Goal: Communication & Community: Answer question/provide support

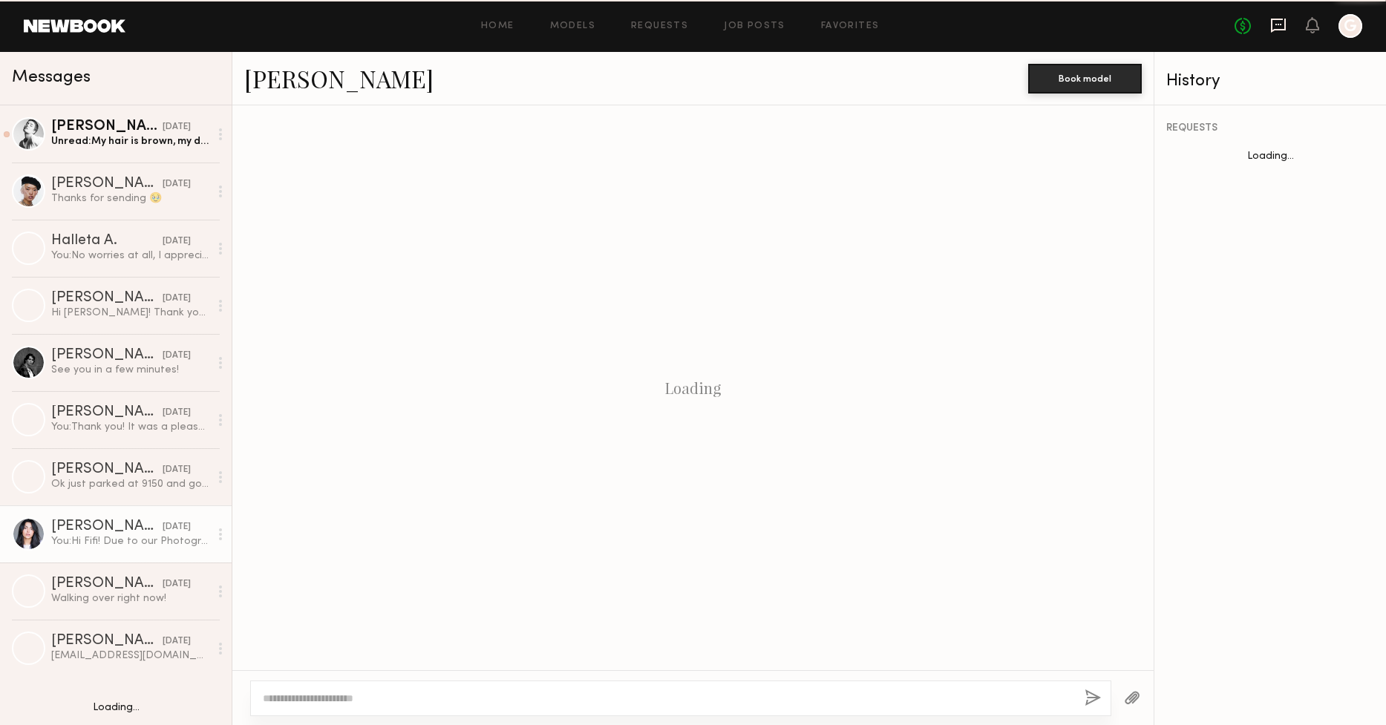
scroll to position [888, 0]
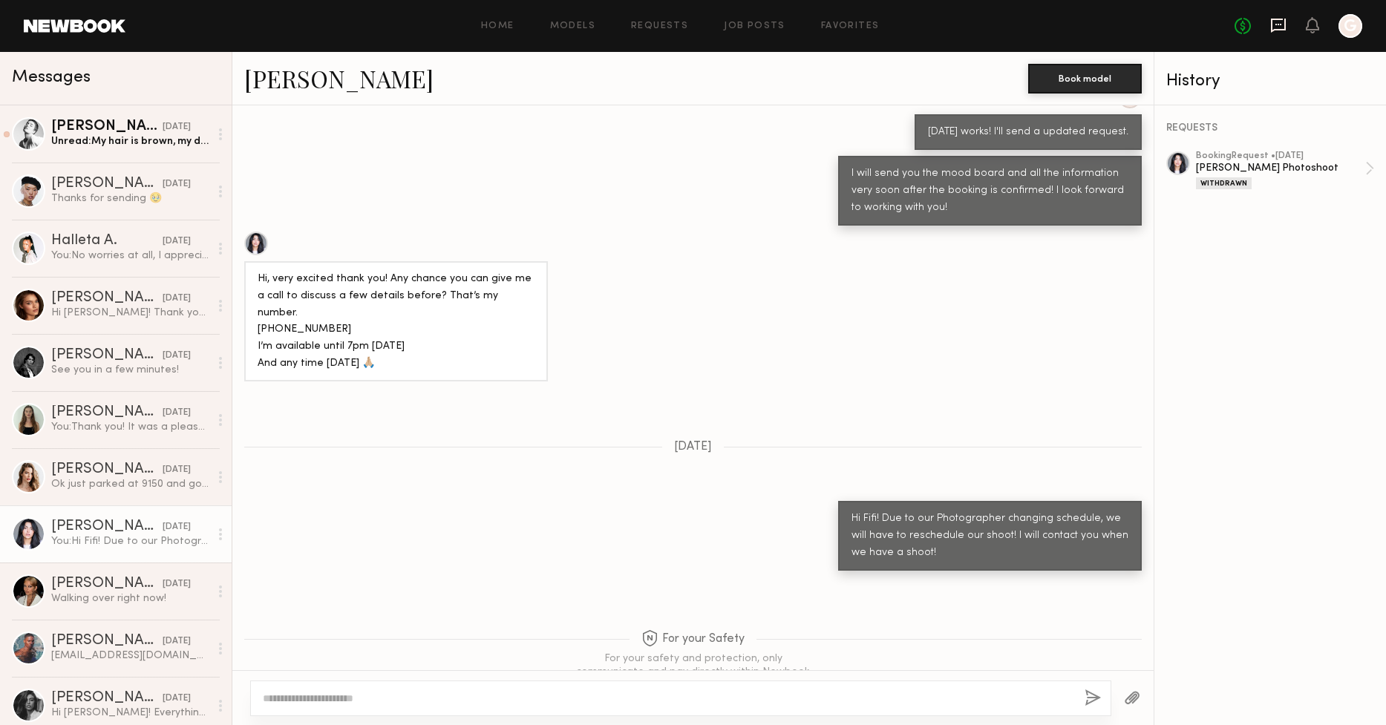
click at [1275, 27] on icon at bounding box center [1278, 25] width 16 height 16
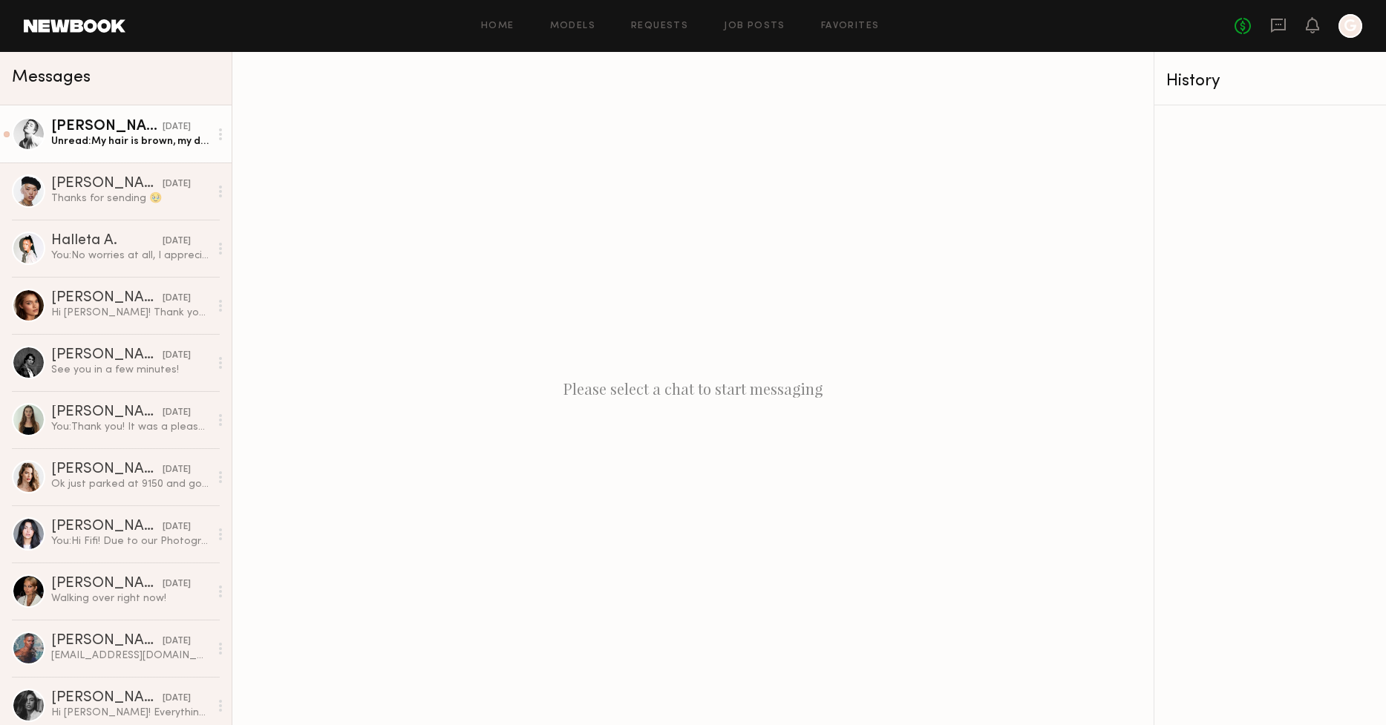
click at [152, 150] on link "[PERSON_NAME] [DATE] Unread: My hair is brown, my digitals are up to date on my…" at bounding box center [116, 133] width 232 height 57
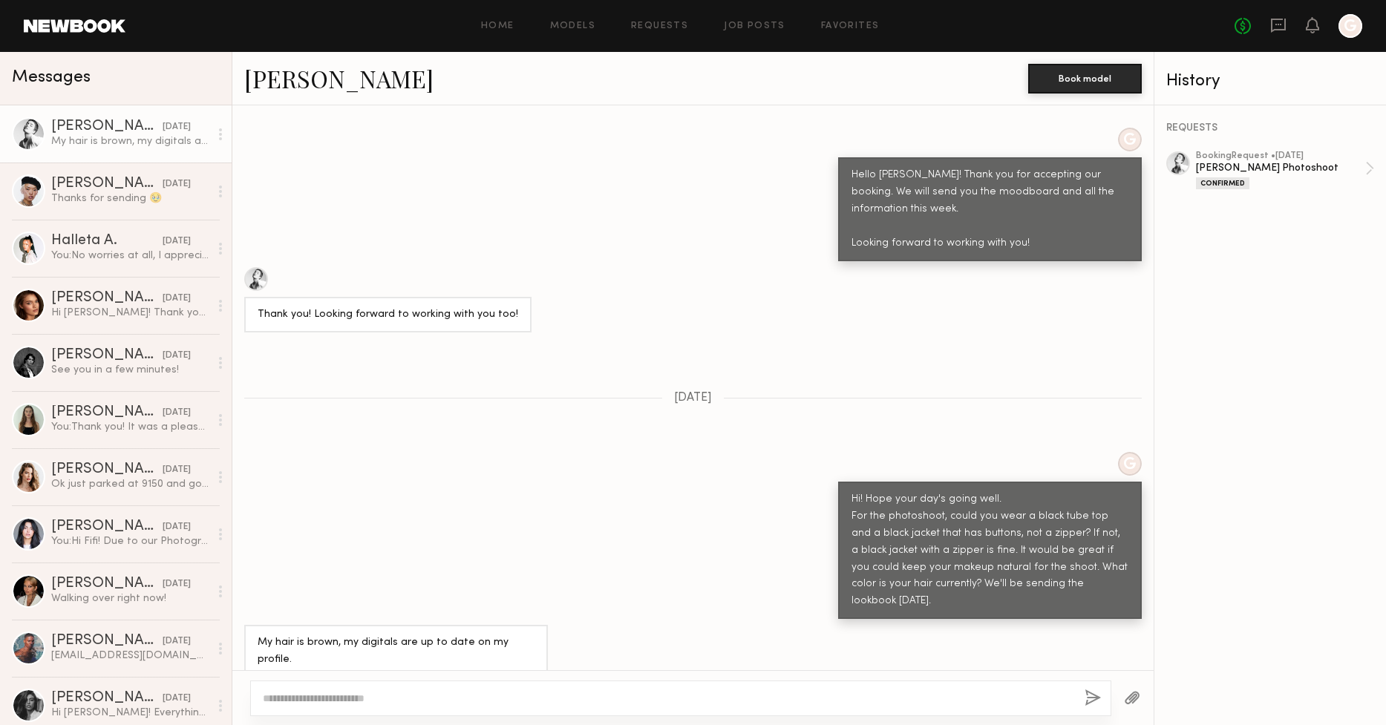
scroll to position [560, 0]
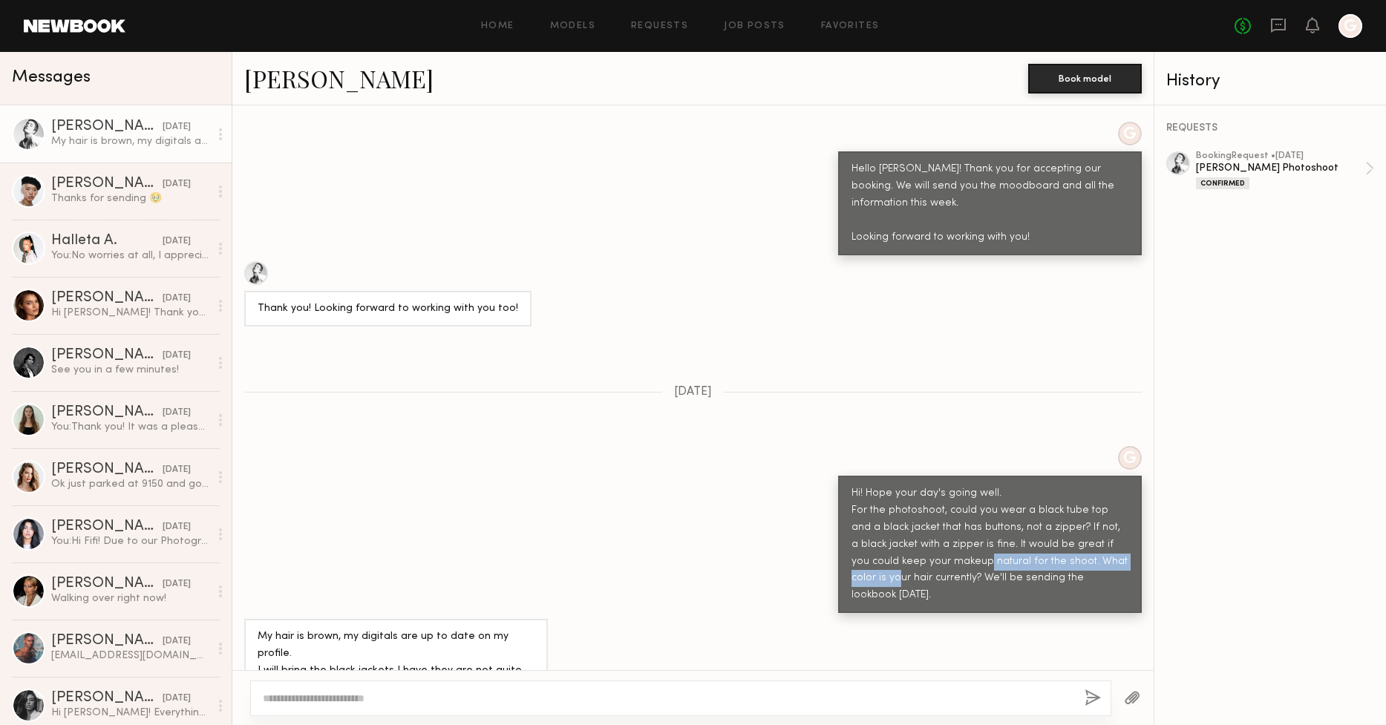
drag, startPoint x: 1102, startPoint y: 531, endPoint x: 935, endPoint y: 525, distance: 167.1
click at [935, 525] on div "Hi! Hope your day's going well. For the photoshoot, could you wear a black tube…" at bounding box center [989, 544] width 277 height 119
click at [934, 525] on div "Hi! Hope your day's going well. For the photoshoot, could you wear a black tube…" at bounding box center [989, 544] width 277 height 119
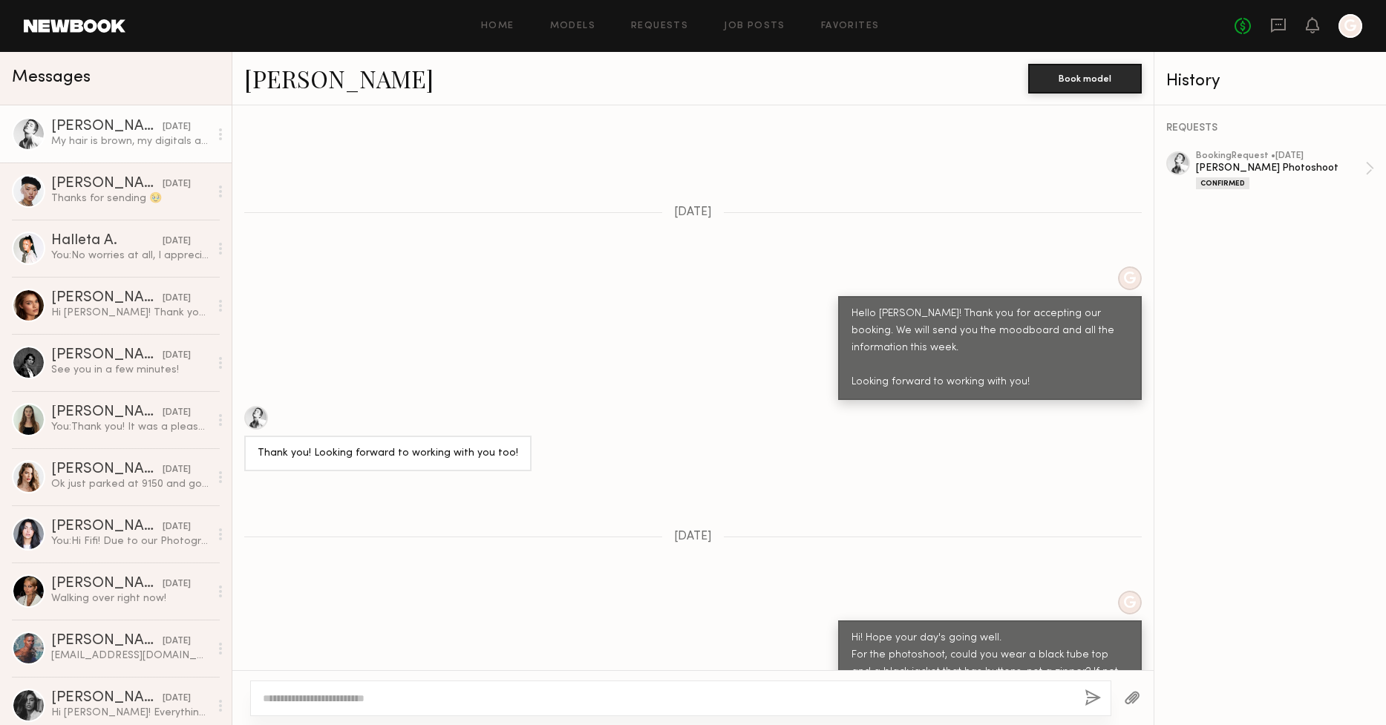
scroll to position [407, 0]
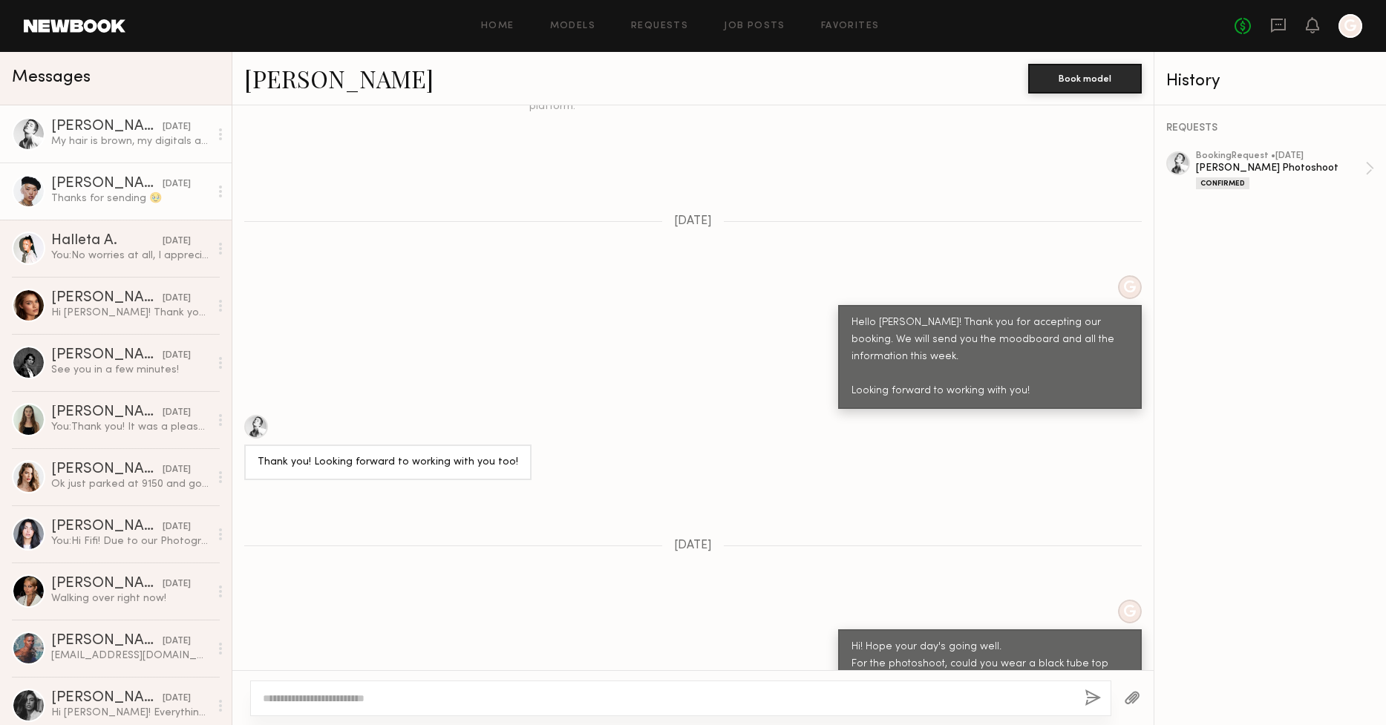
click at [139, 169] on link "[PERSON_NAME] [DATE] Thanks for sending 🥹" at bounding box center [116, 191] width 232 height 57
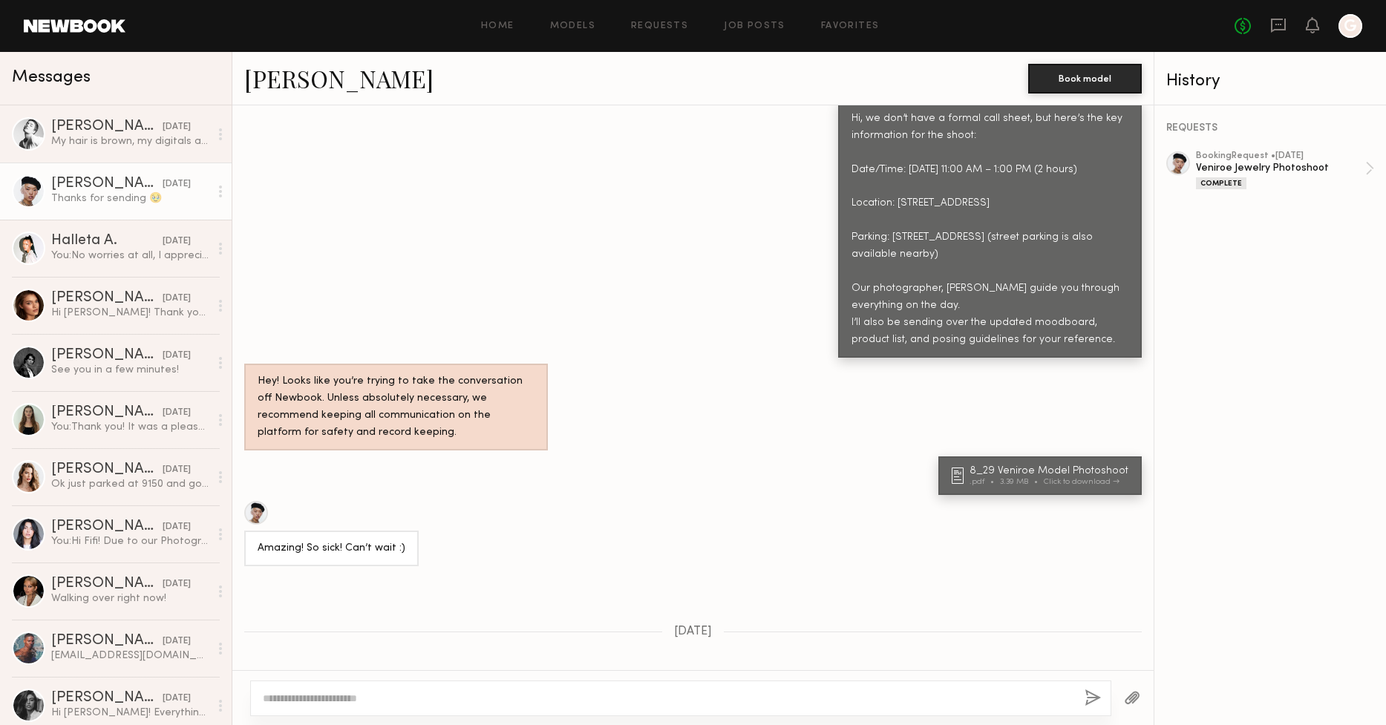
scroll to position [2003, 0]
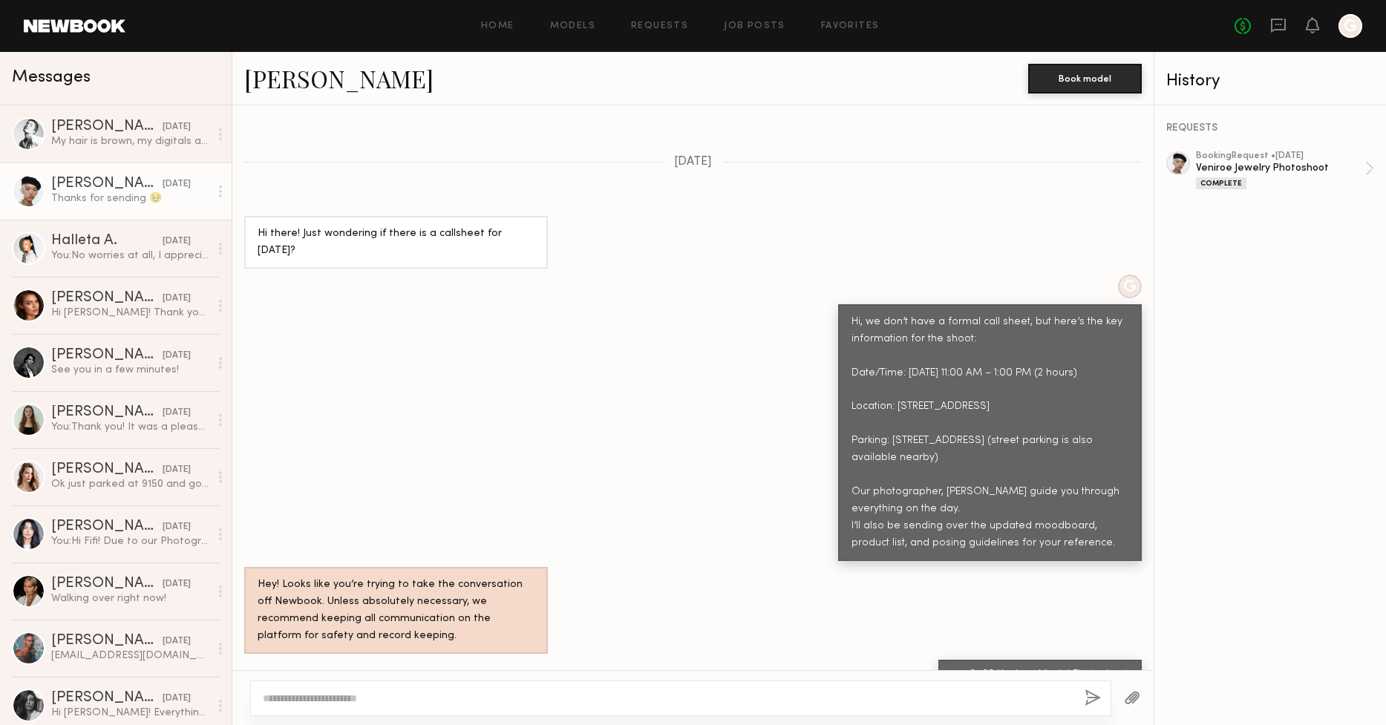
drag, startPoint x: 851, startPoint y: 298, endPoint x: 1097, endPoint y: 528, distance: 336.6
click at [1097, 528] on div "Hi, we don’t have a formal call sheet, but here’s the key information for the s…" at bounding box center [990, 432] width 304 height 257
copy div "Hi, we don’t have a formal call sheet, but here’s the key information for the s…"
click at [581, 405] on div "G Hi, we don’t have a formal call sheet, but here’s the key information for the…" at bounding box center [692, 418] width 921 height 286
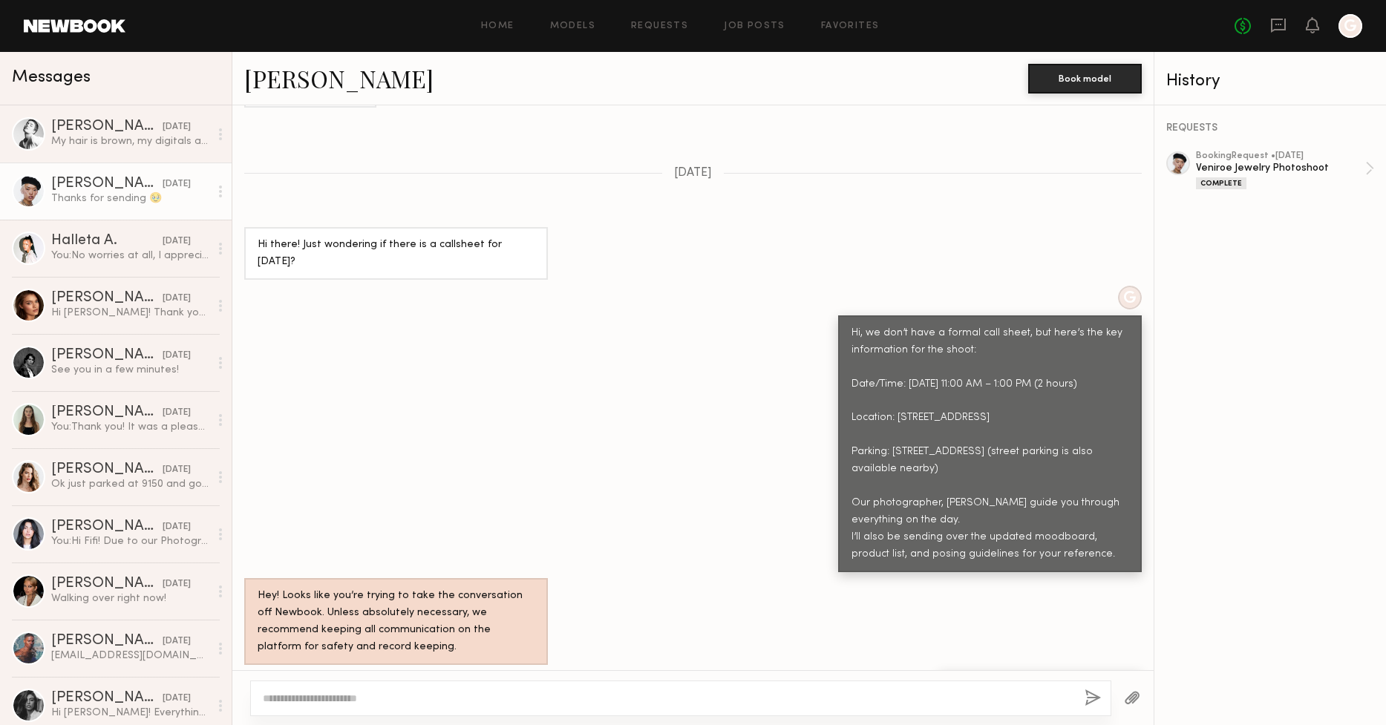
scroll to position [1994, 0]
